Goal: Information Seeking & Learning: Learn about a topic

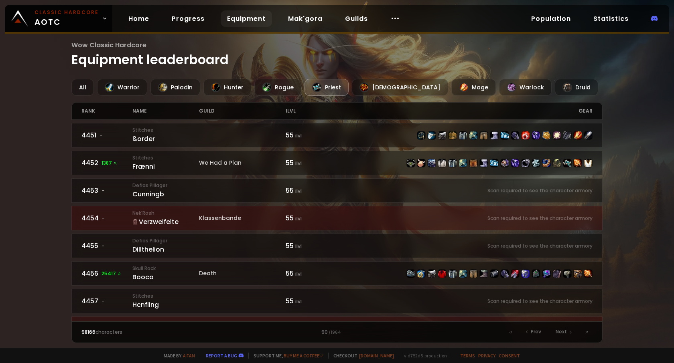
scroll to position [1066, 0]
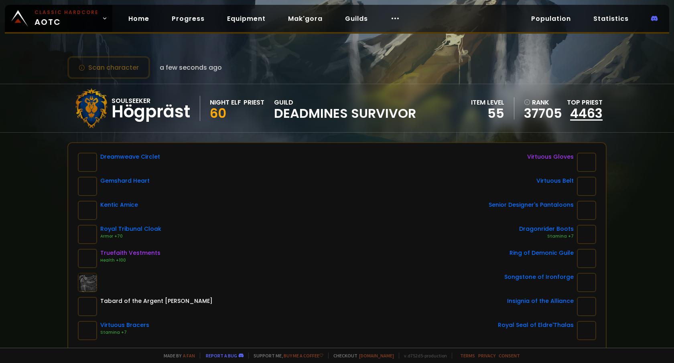
click at [577, 113] on link "4463" at bounding box center [586, 113] width 32 height 18
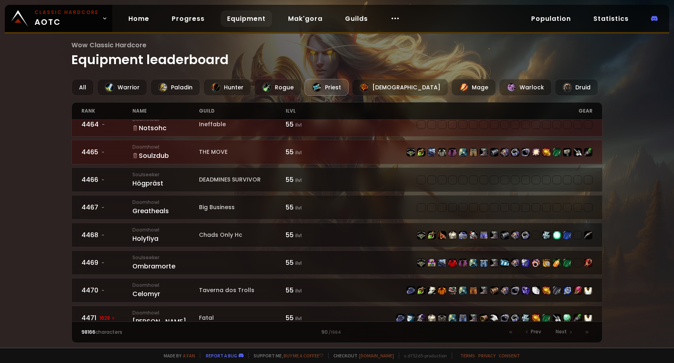
scroll to position [418, 0]
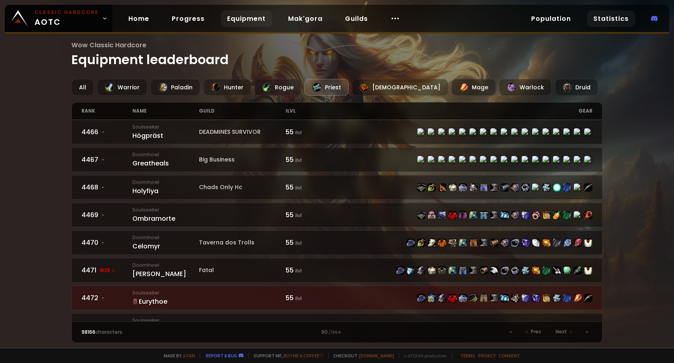
click at [608, 18] on link "Statistics" at bounding box center [611, 18] width 48 height 16
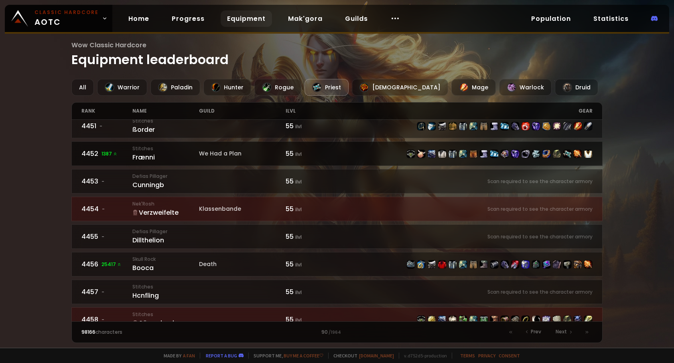
scroll to position [41, 0]
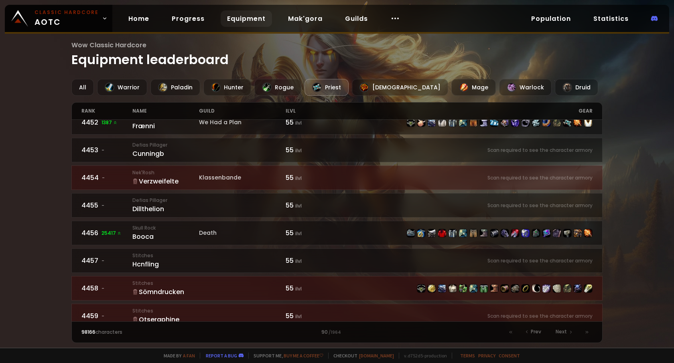
click at [134, 181] on icon at bounding box center [135, 182] width 6 height 6
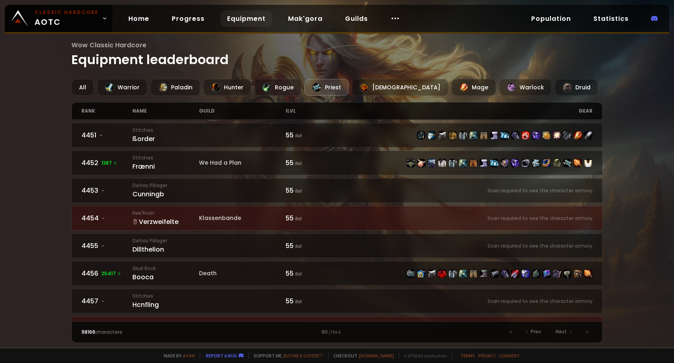
click at [325, 89] on div "Priest" at bounding box center [326, 87] width 44 height 17
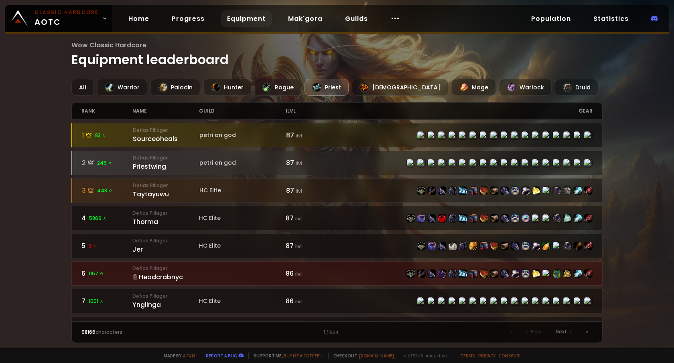
click at [273, 61] on h1 "Wow Classic Hardcore Equipment leaderboard" at bounding box center [337, 54] width 532 height 29
click at [325, 87] on div "Priest" at bounding box center [326, 87] width 44 height 17
click at [86, 108] on div "rank" at bounding box center [106, 111] width 51 height 17
click at [87, 111] on div "rank" at bounding box center [106, 111] width 51 height 17
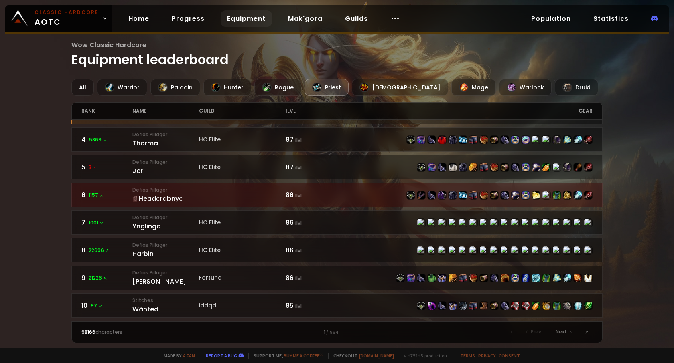
click at [55, 196] on div "Wow Classic Hardcore Equipment leaderboard All Warrior Paladin Hunter Rogue Pri…" at bounding box center [337, 174] width 674 height 348
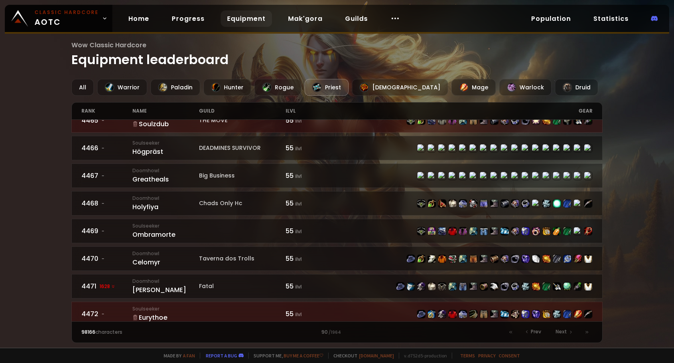
scroll to position [412, 0]
